Goal: Navigation & Orientation: Find specific page/section

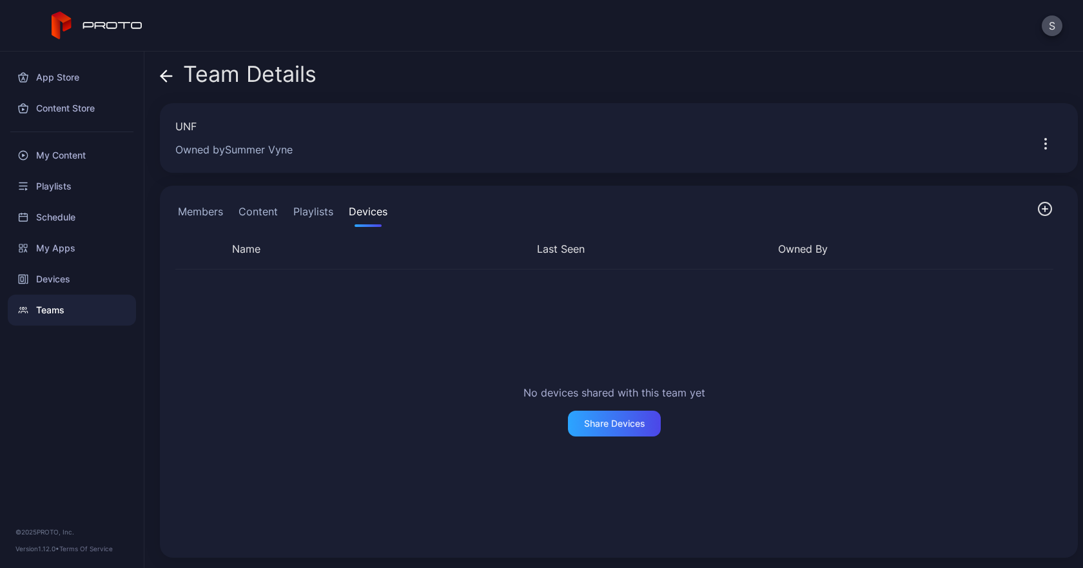
click at [191, 220] on button "Members" at bounding box center [200, 214] width 50 height 26
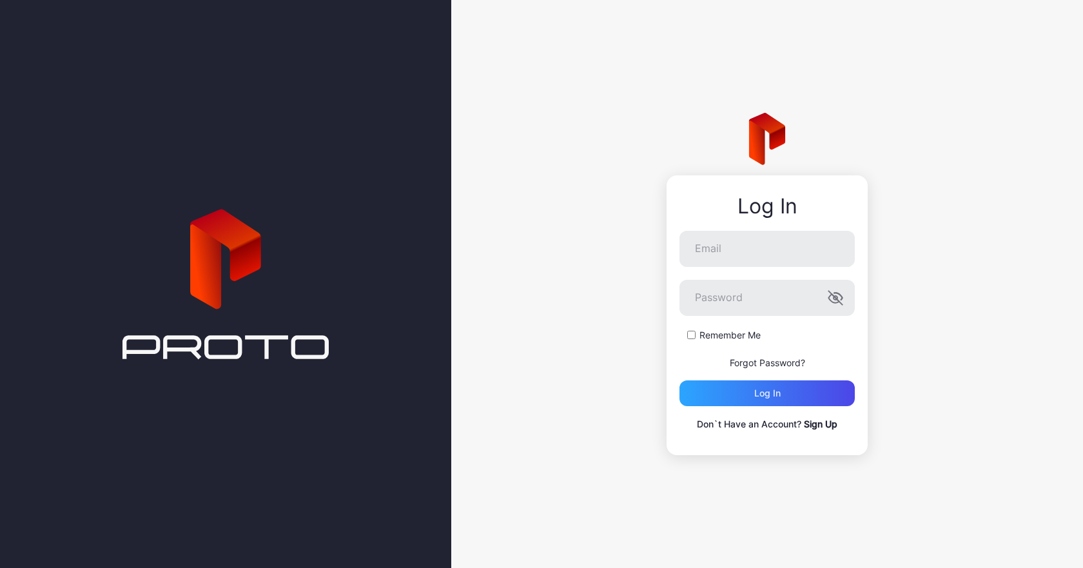
type input "**********"
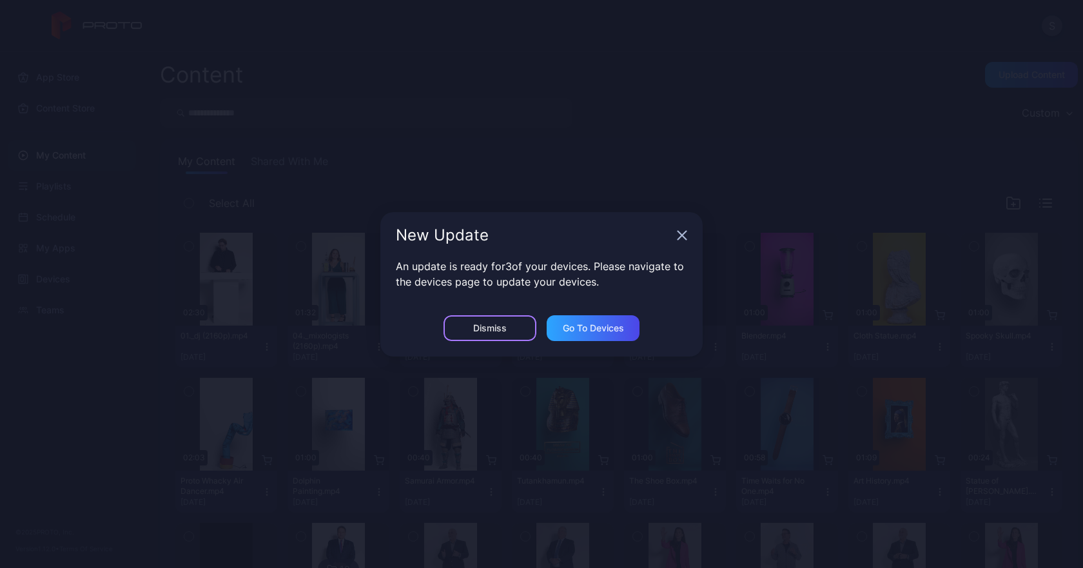
click at [506, 336] on div "Dismiss" at bounding box center [490, 328] width 93 height 26
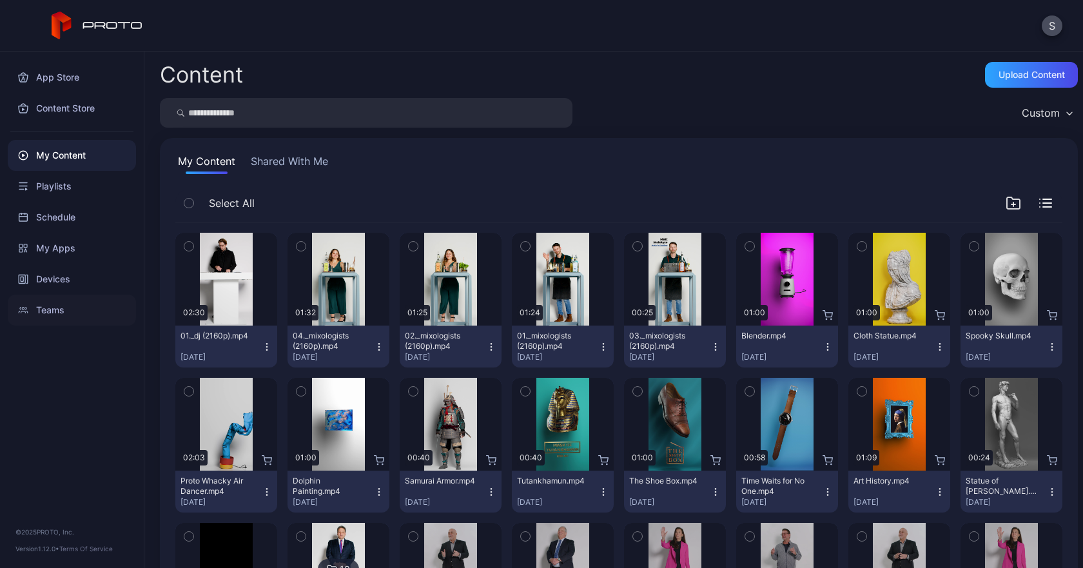
click at [66, 311] on div "Teams" at bounding box center [72, 310] width 128 height 31
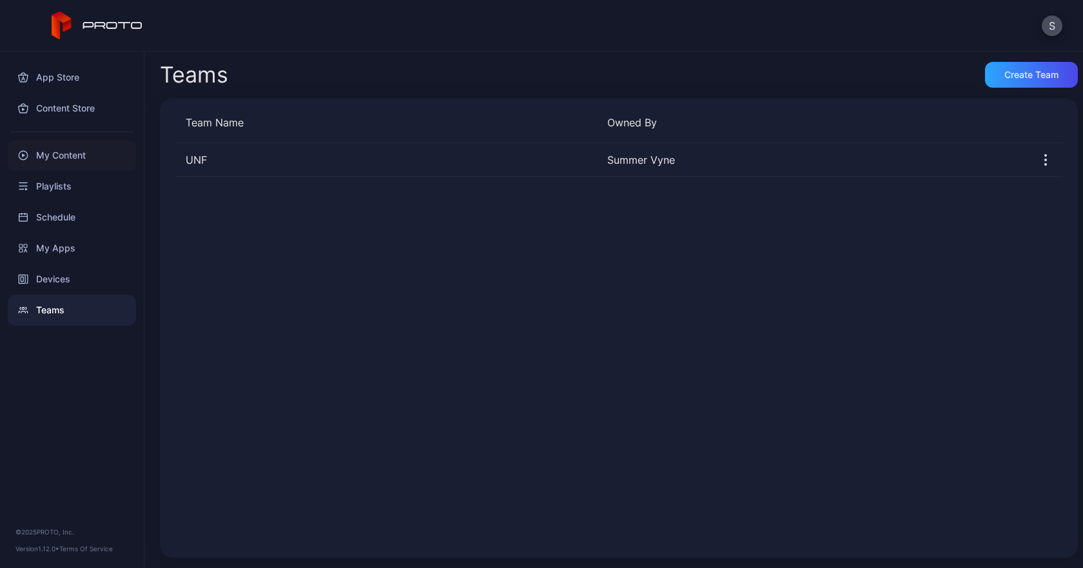
click at [84, 163] on div "My Content" at bounding box center [72, 155] width 128 height 31
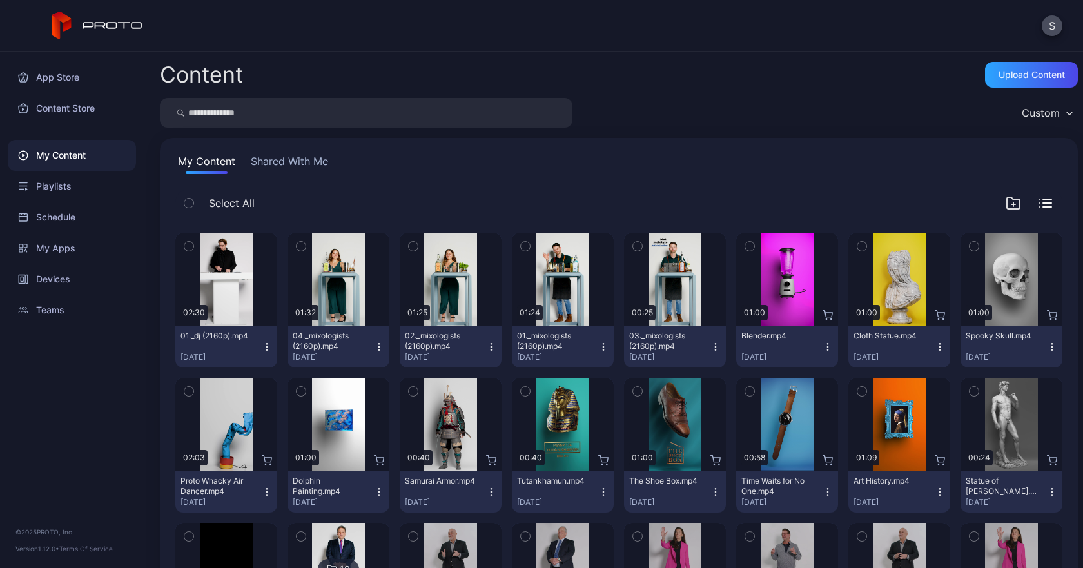
click at [300, 168] on button "Shared With Me" at bounding box center [289, 163] width 83 height 21
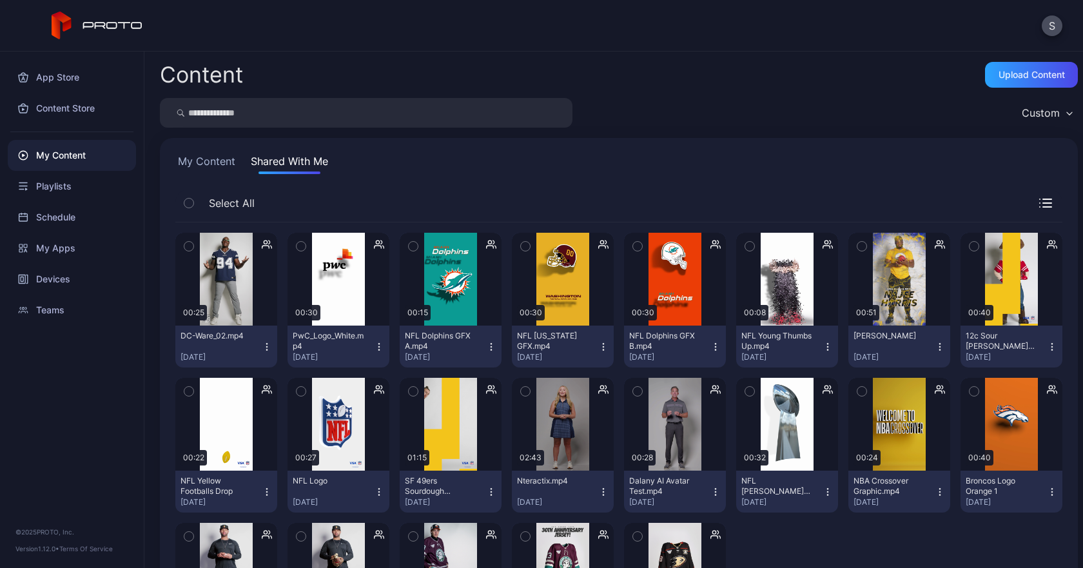
click at [222, 168] on button "My Content" at bounding box center [206, 163] width 63 height 21
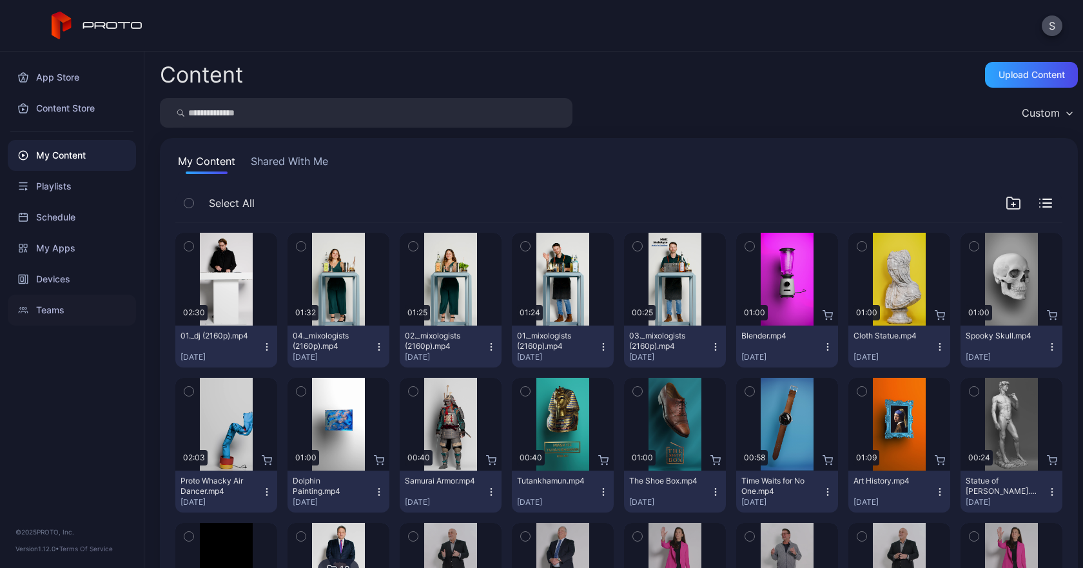
click at [45, 309] on div "Teams" at bounding box center [72, 310] width 128 height 31
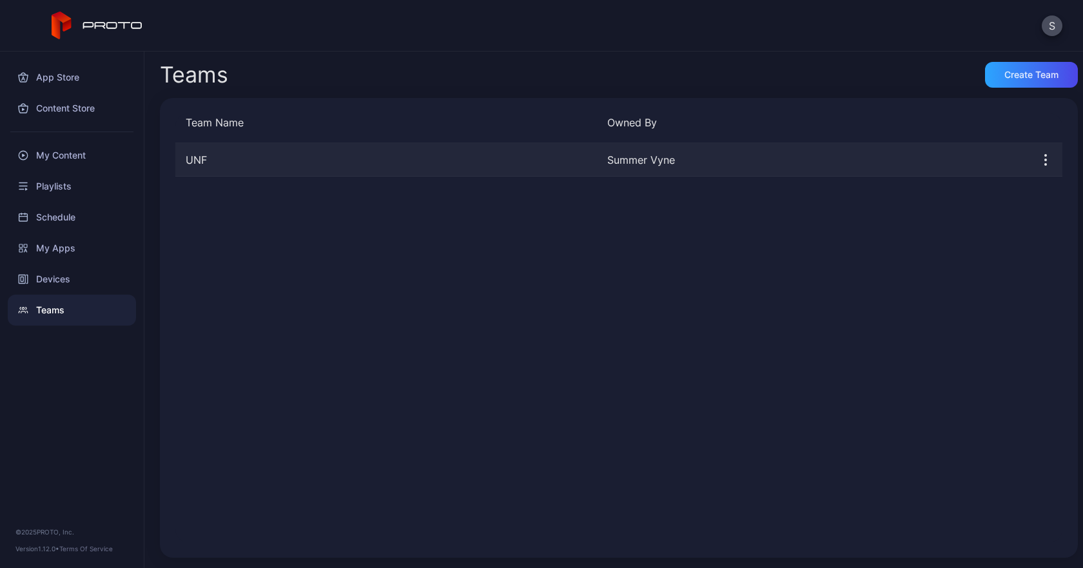
click at [464, 155] on div "UNF" at bounding box center [386, 159] width 422 height 15
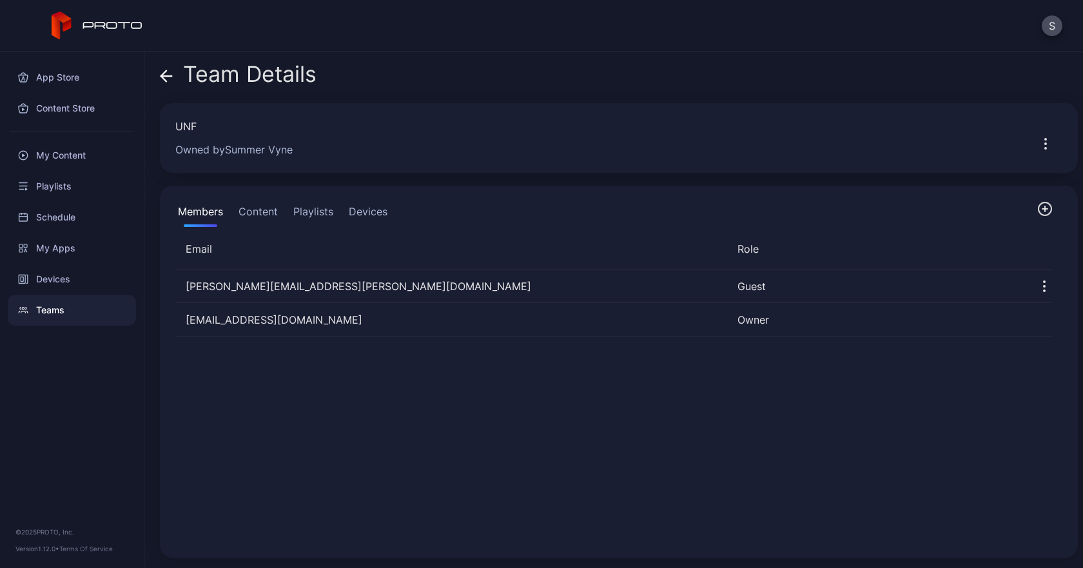
click at [253, 206] on button "Content" at bounding box center [258, 214] width 44 height 26
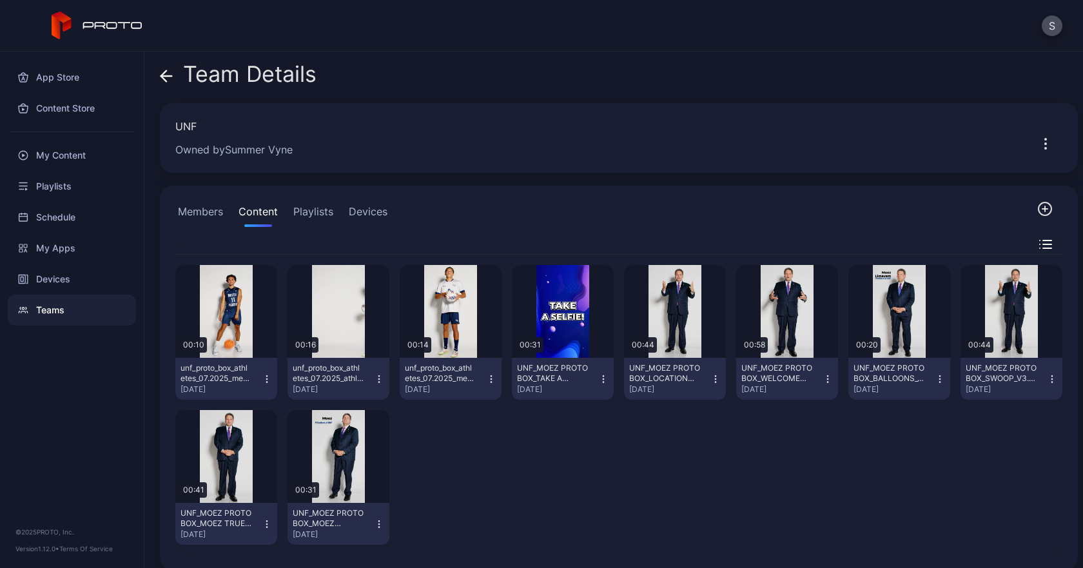
click at [303, 202] on button "Playlists" at bounding box center [313, 214] width 45 height 26
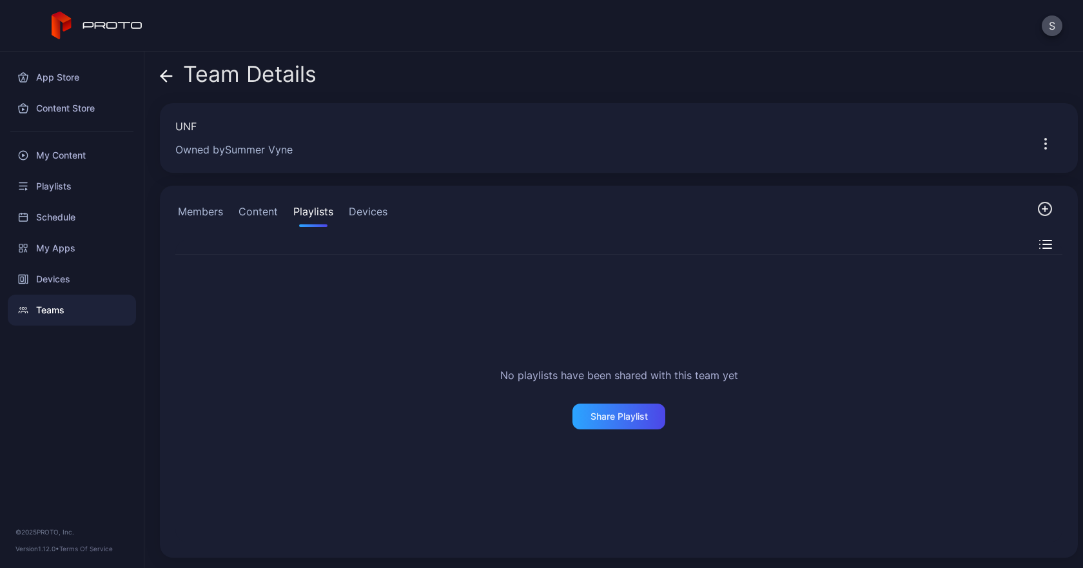
click at [375, 211] on button "Devices" at bounding box center [368, 214] width 44 height 26
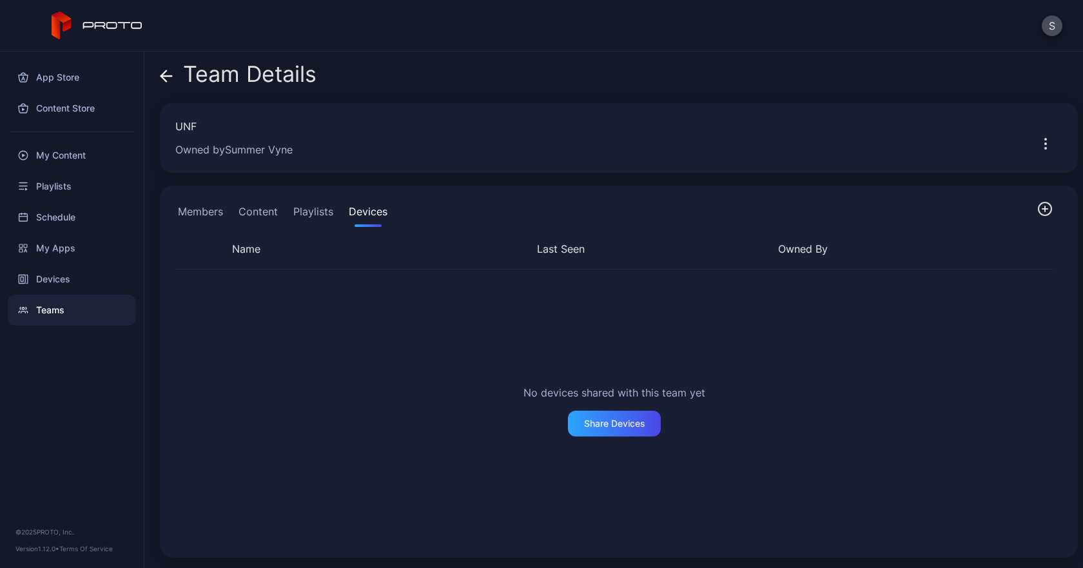
click at [210, 219] on button "Members" at bounding box center [200, 214] width 50 height 26
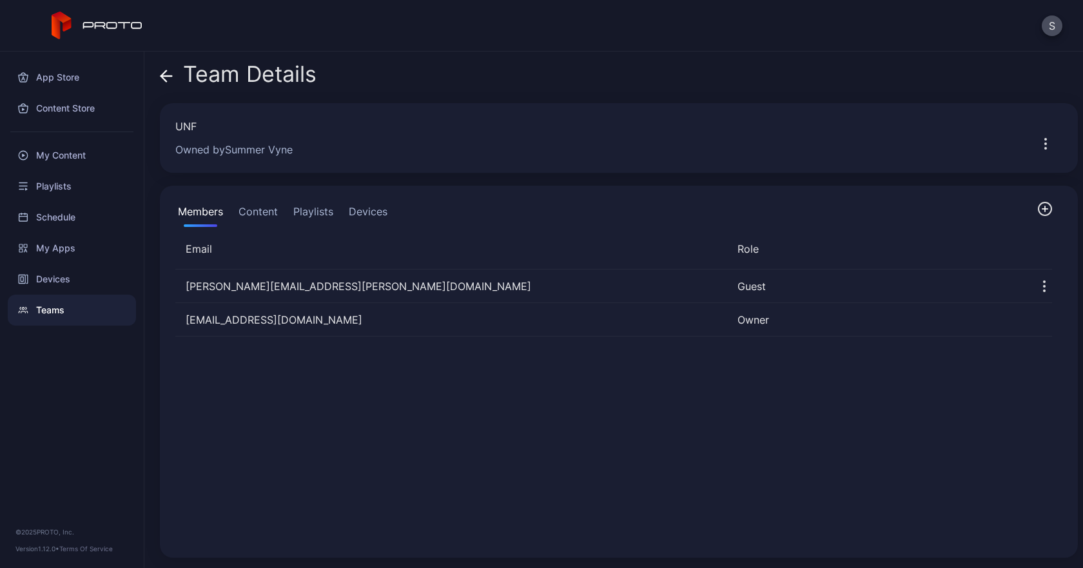
click at [265, 226] on button "Content" at bounding box center [258, 214] width 44 height 26
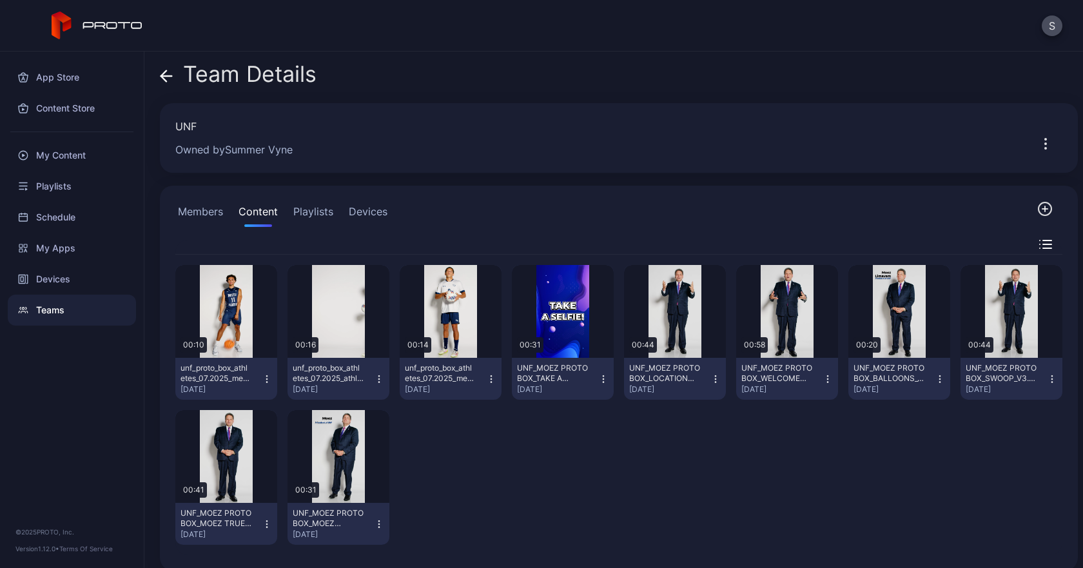
click at [267, 379] on icon "button" at bounding box center [267, 379] width 10 height 10
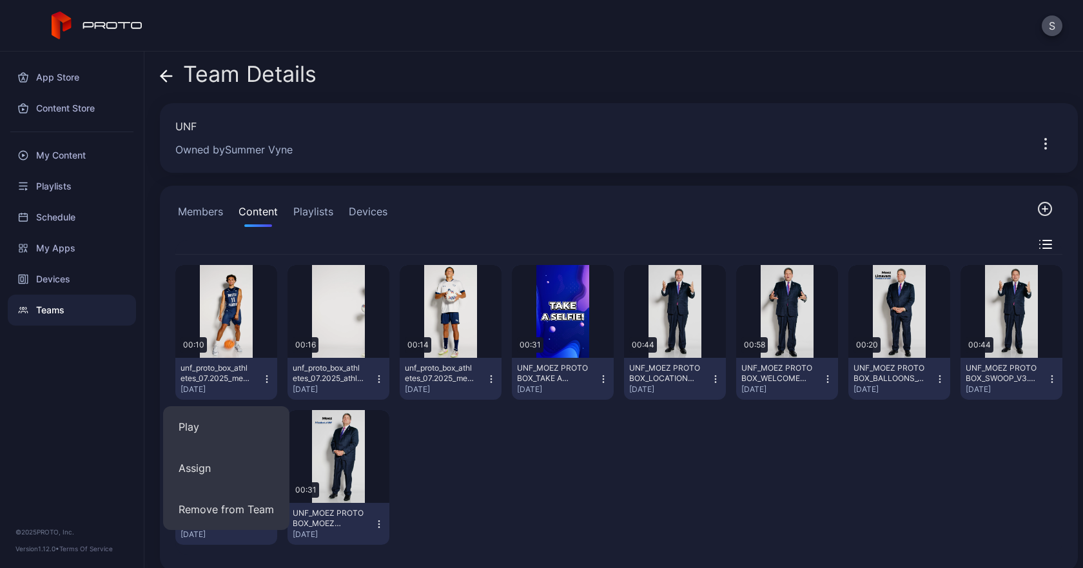
click at [519, 468] on div "Preview 00:10 unf_proto_box_athletes_07.2025_men's_basketball_player_feature_1_…" at bounding box center [618, 405] width 887 height 300
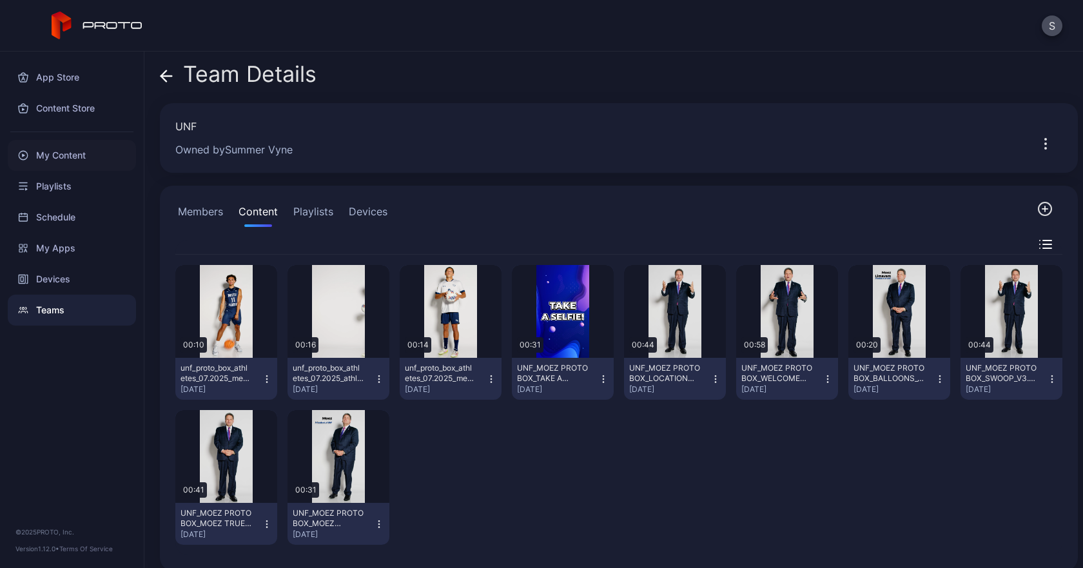
click at [64, 151] on div "My Content" at bounding box center [72, 155] width 128 height 31
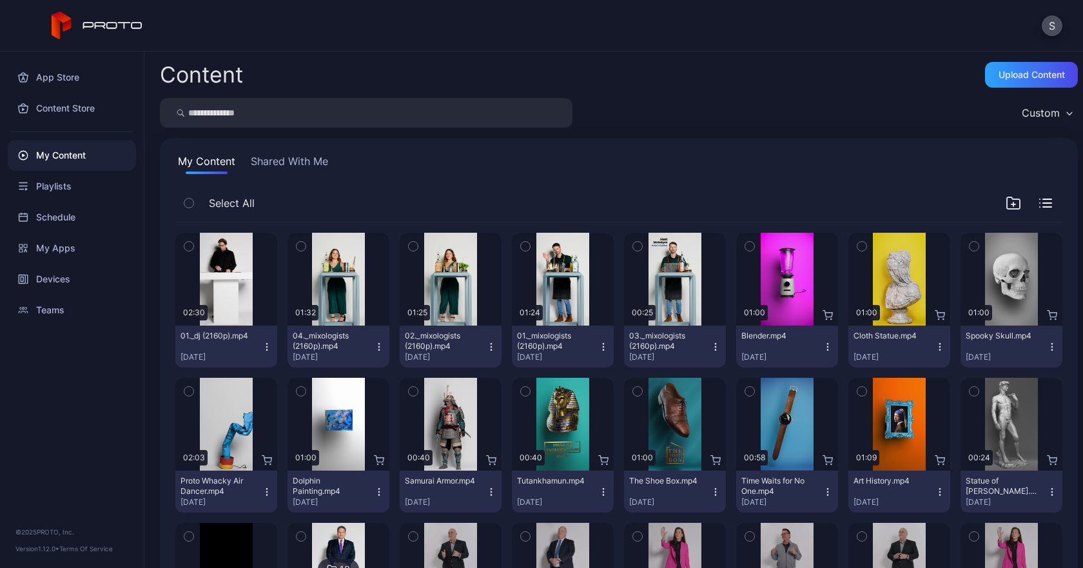
click at [369, 357] on div "[DATE]" at bounding box center [333, 357] width 81 height 10
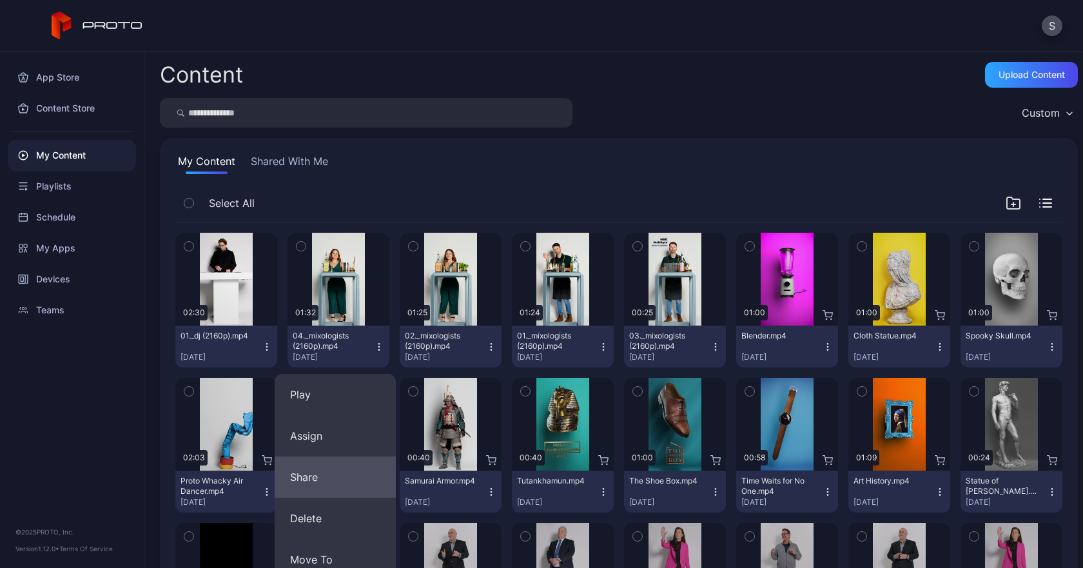
click at [308, 476] on button "Share" at bounding box center [335, 476] width 121 height 41
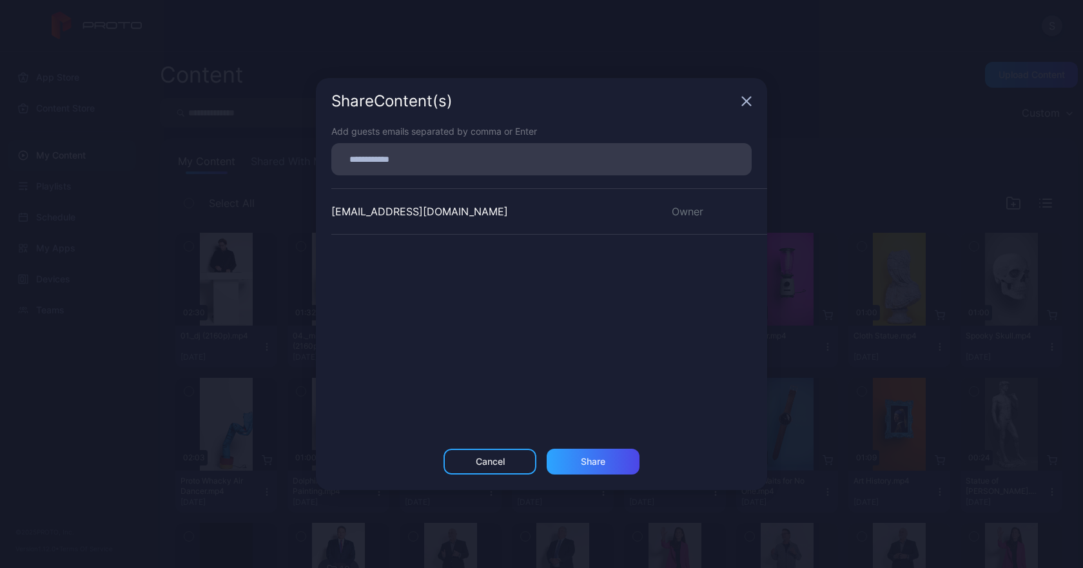
click at [747, 97] on icon "button" at bounding box center [746, 101] width 10 height 10
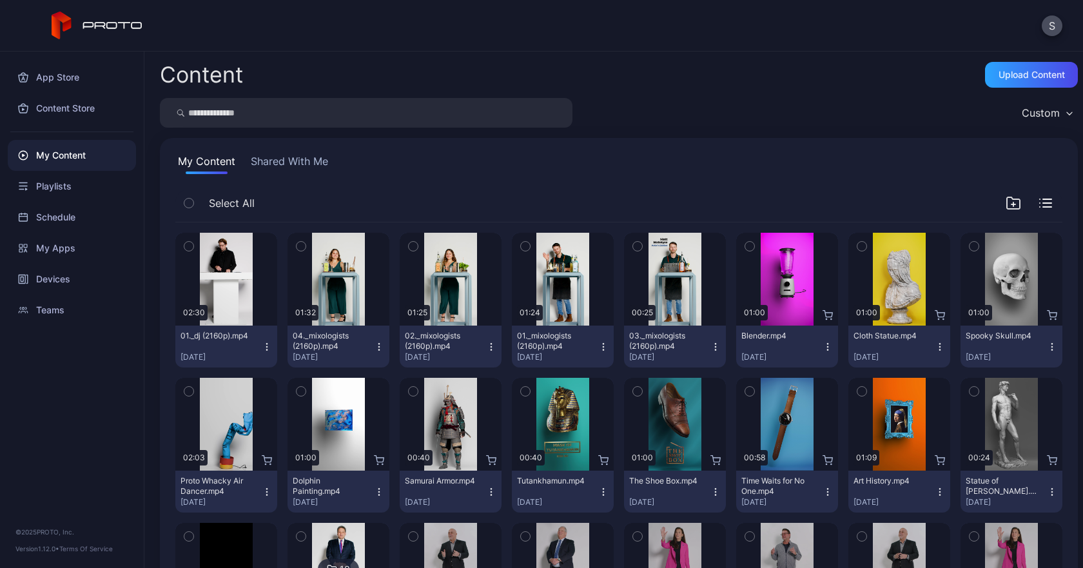
click at [259, 158] on button "Shared With Me" at bounding box center [289, 163] width 83 height 21
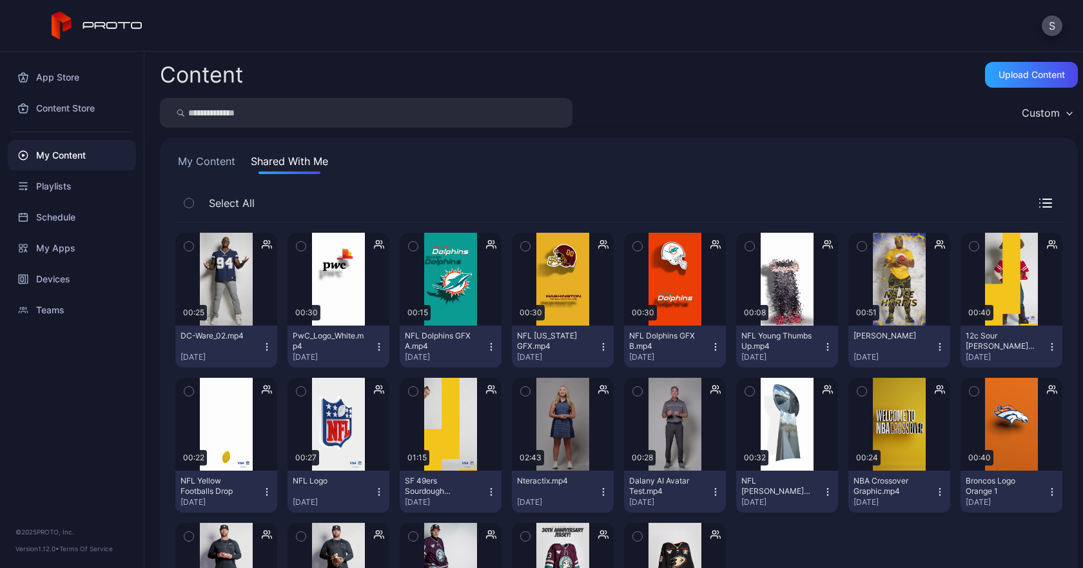
click at [215, 161] on button "My Content" at bounding box center [206, 163] width 63 height 21
